Goal: Information Seeking & Learning: Learn about a topic

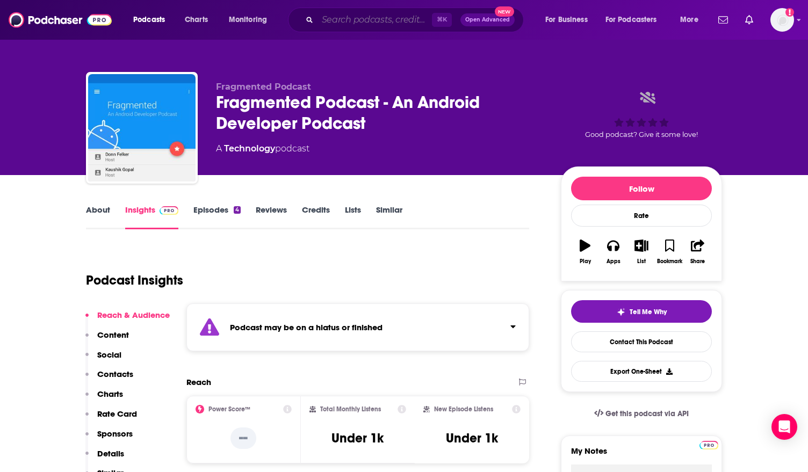
click at [364, 19] on input "Search podcasts, credits, & more..." at bounding box center [374, 19] width 114 height 17
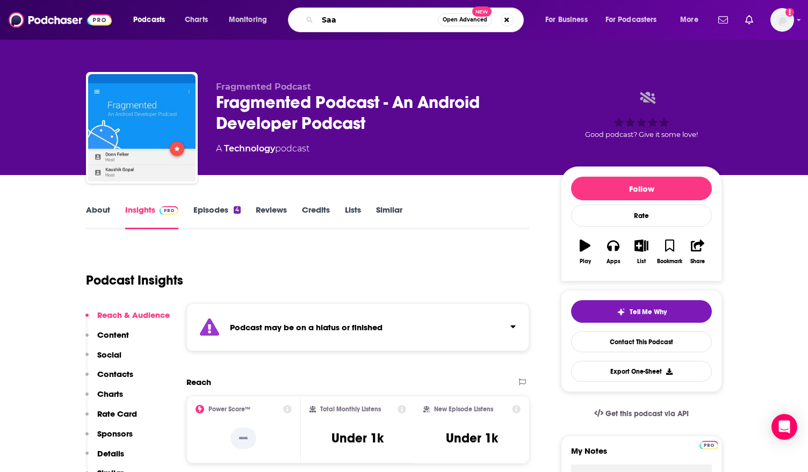
type input "SaaS"
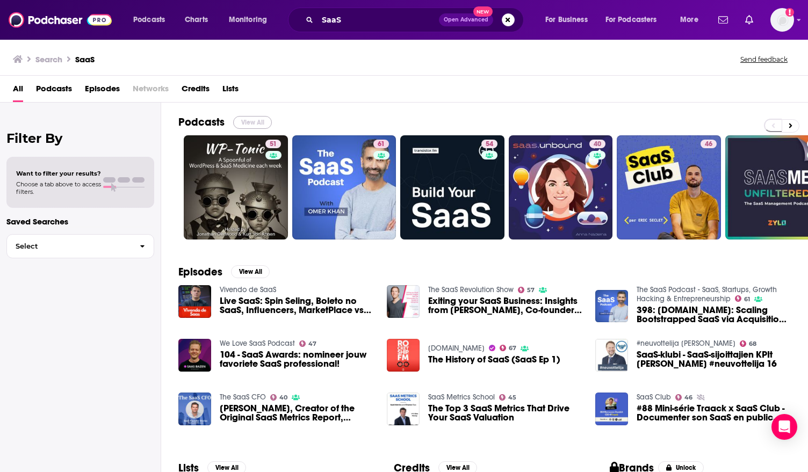
click at [256, 117] on button "View All" at bounding box center [252, 122] width 39 height 13
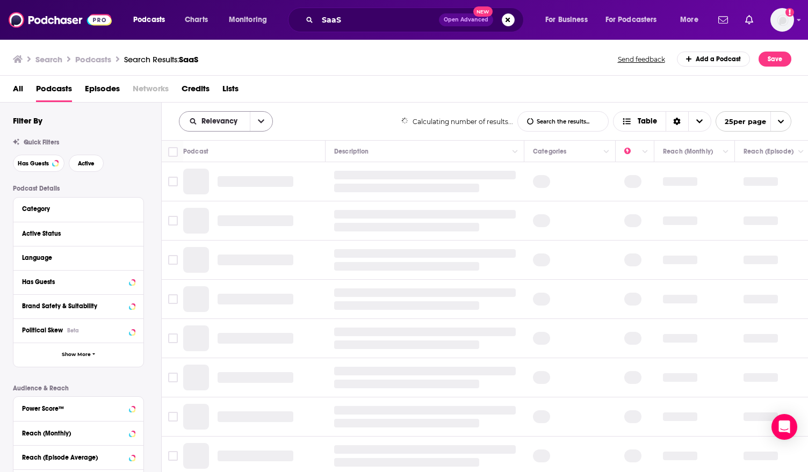
click at [258, 120] on icon "open menu" at bounding box center [261, 122] width 6 height 4
click at [222, 160] on span "By Rating" at bounding box center [232, 159] width 63 height 6
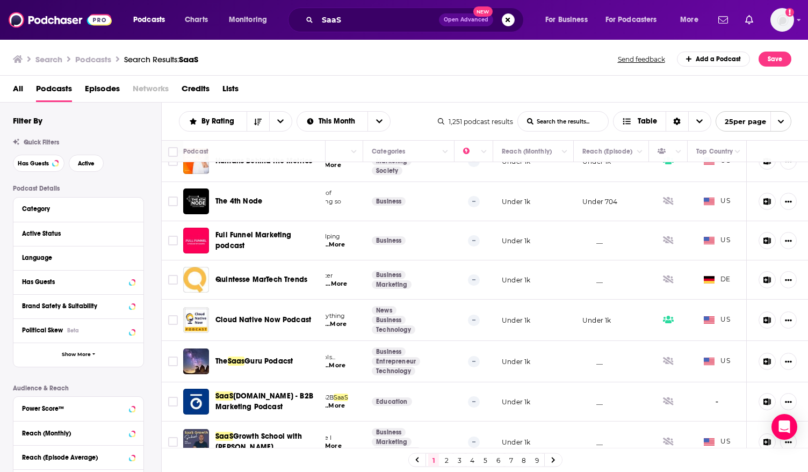
scroll to position [0, 161]
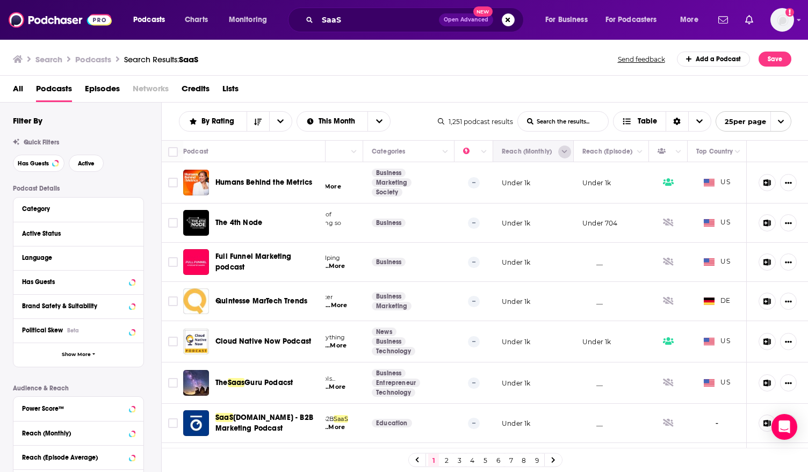
click at [564, 153] on icon "Column Actions" at bounding box center [564, 152] width 5 height 6
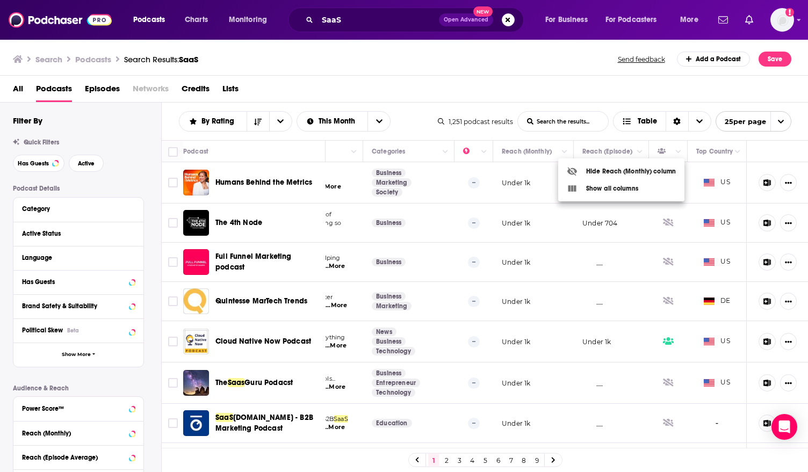
click at [455, 60] on div at bounding box center [404, 236] width 808 height 472
click at [780, 121] on icon "open menu" at bounding box center [780, 121] width 7 height 7
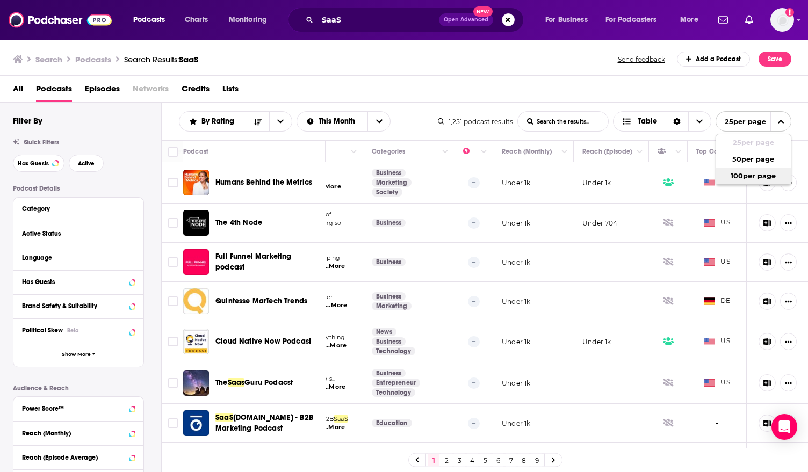
click at [753, 176] on button "100 per page" at bounding box center [753, 176] width 75 height 17
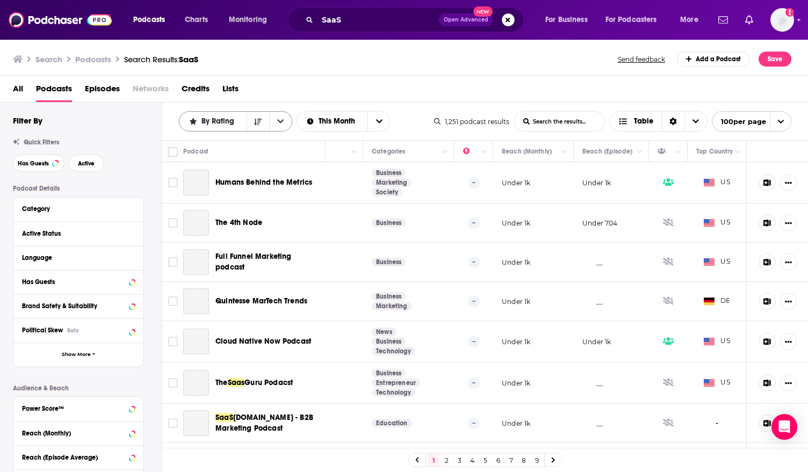
click at [273, 118] on button "open menu" at bounding box center [280, 121] width 23 height 19
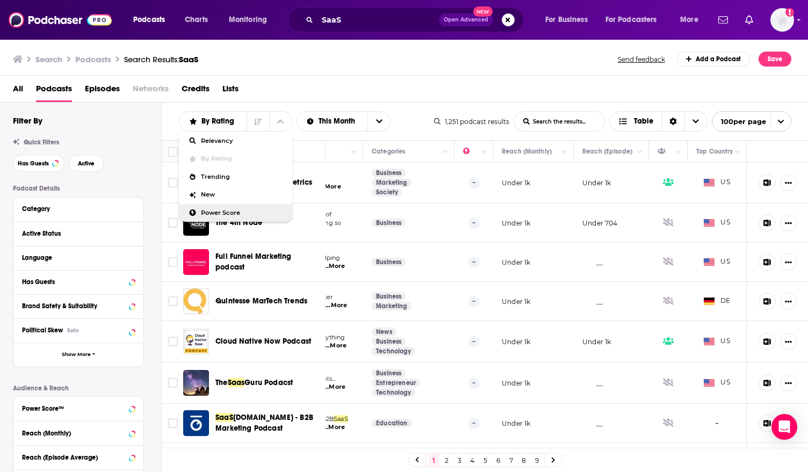
click at [224, 215] on span "Power Score" at bounding box center [242, 213] width 83 height 6
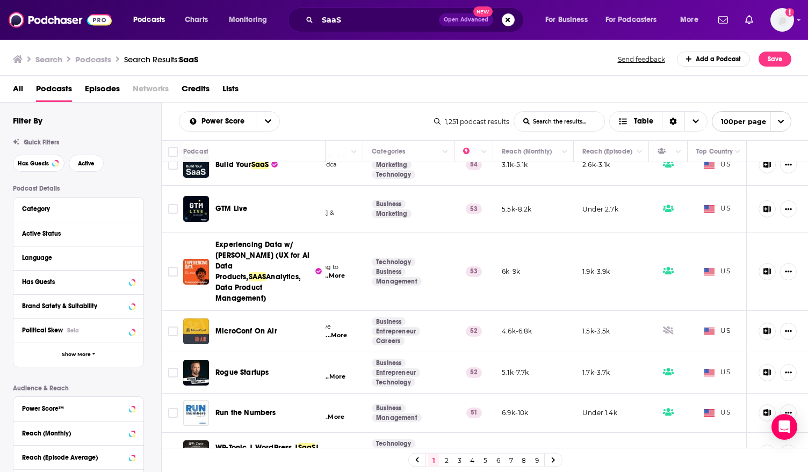
scroll to position [676, 161]
